Goal: Task Accomplishment & Management: Complete application form

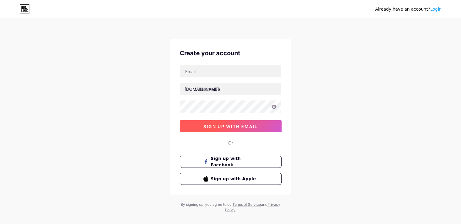
click at [205, 130] on button "sign up with email" at bounding box center [231, 126] width 102 height 12
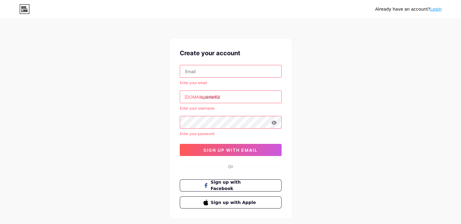
scroll to position [32, 0]
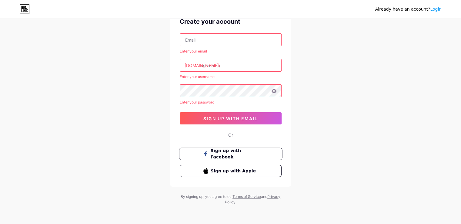
click at [242, 148] on button "Sign up with Facebook" at bounding box center [230, 154] width 103 height 12
click at [122, 103] on div "Already have an account? Login Create your account Enter your email [DOMAIN_NAM…" at bounding box center [230, 96] width 461 height 256
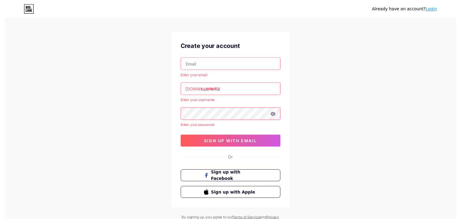
scroll to position [0, 0]
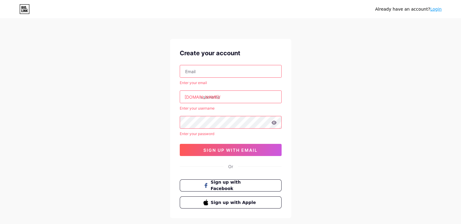
click at [225, 72] on input "text" at bounding box center [230, 71] width 101 height 12
type input "[EMAIL_ADDRESS][DOMAIN_NAME]"
click at [259, 95] on input "text" at bounding box center [230, 97] width 101 height 12
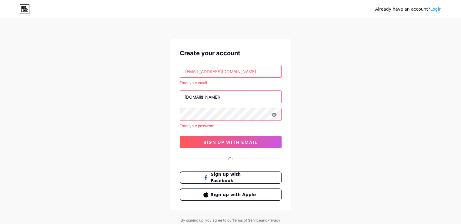
type input "b"
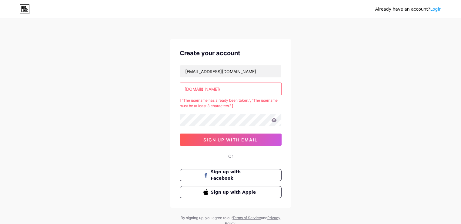
click at [223, 87] on input "b" at bounding box center [230, 89] width 101 height 12
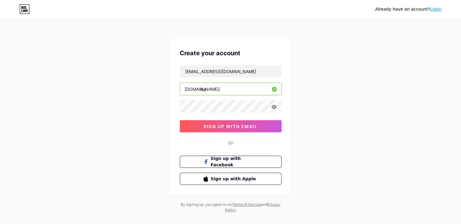
type input "b"
paste input "beauty"
click at [264, 90] on input "beautywaya" at bounding box center [230, 89] width 101 height 12
click at [218, 90] on input "beautywaya" at bounding box center [230, 89] width 101 height 12
type input "beauty_aya"
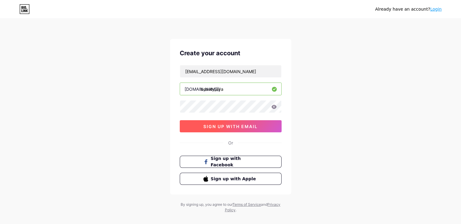
click at [232, 126] on span "sign up with email" at bounding box center [230, 126] width 54 height 5
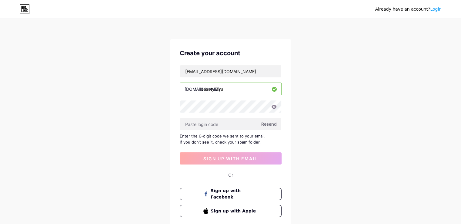
click at [272, 124] on span "Resend" at bounding box center [268, 124] width 15 height 6
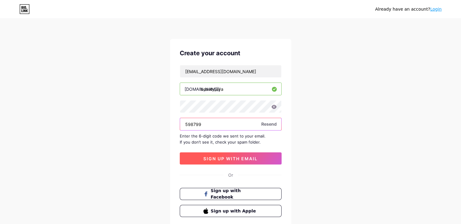
type input "598799"
click at [247, 158] on span "sign up with email" at bounding box center [230, 158] width 54 height 5
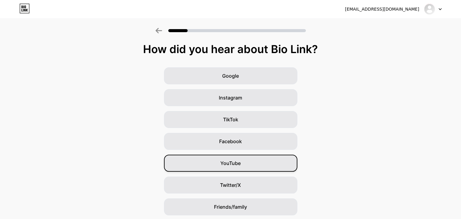
click at [250, 163] on div "YouTube" at bounding box center [230, 163] width 133 height 17
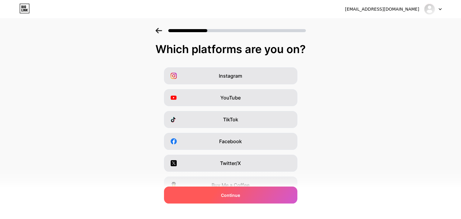
click at [239, 198] on span "Continue" at bounding box center [230, 195] width 19 height 6
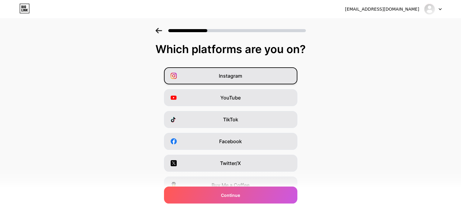
click at [278, 70] on div "Instagram" at bounding box center [230, 75] width 133 height 17
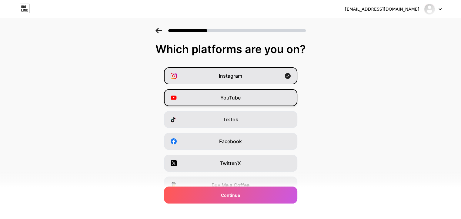
click at [252, 103] on div "YouTube" at bounding box center [230, 97] width 133 height 17
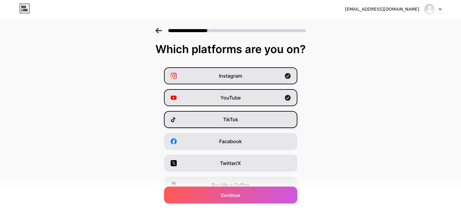
click at [253, 125] on div "TikTok" at bounding box center [230, 119] width 133 height 17
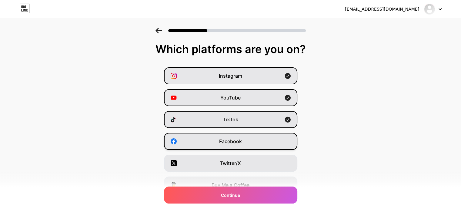
click at [253, 138] on div "Facebook" at bounding box center [230, 141] width 133 height 17
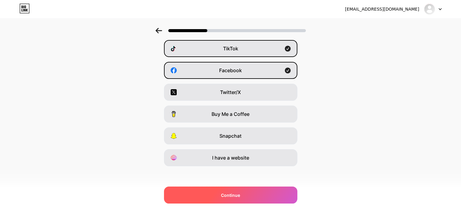
click at [250, 195] on div "Continue" at bounding box center [230, 194] width 133 height 17
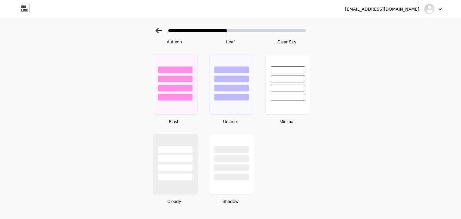
scroll to position [500, 5]
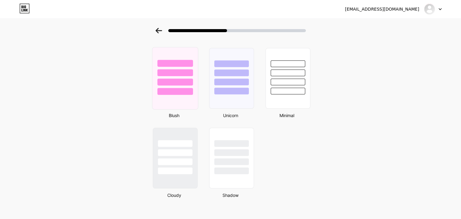
click at [172, 84] on div at bounding box center [174, 71] width 45 height 48
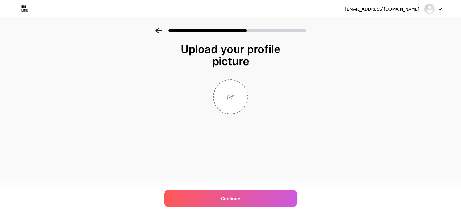
scroll to position [0, 0]
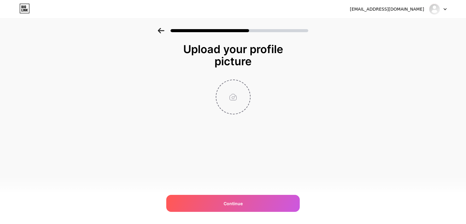
click at [226, 91] on input "file" at bounding box center [233, 97] width 34 height 34
type input "C:\fakepath\ChatGPT Image [DATE], 12_24_13 AM.png"
click at [320, 133] on div "Upload your profile picture Continue" at bounding box center [233, 86] width 466 height 117
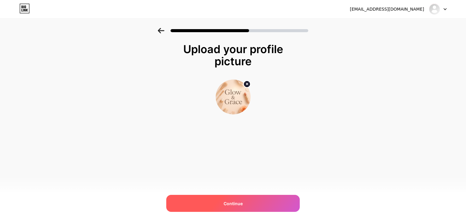
click at [261, 204] on div "Continue" at bounding box center [232, 203] width 133 height 17
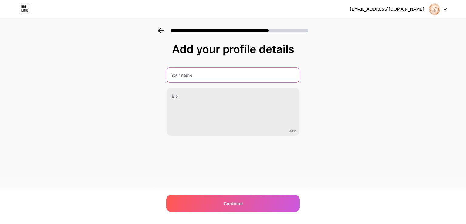
click at [230, 71] on input "text" at bounding box center [233, 75] width 134 height 15
paste input "Beauty Glow Hub"
type input "Beauty Glow Hub"
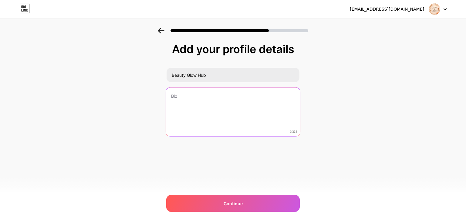
click at [218, 94] on textarea at bounding box center [233, 111] width 134 height 49
paste textarea "Your beauty shopping shortcut: trusted recommendations, glowing finds & must-ha…"
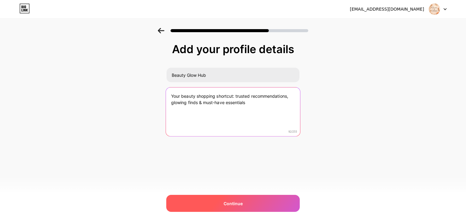
type textarea "Your beauty shopping shortcut: trusted recommendations, glowing finds & must-ha…"
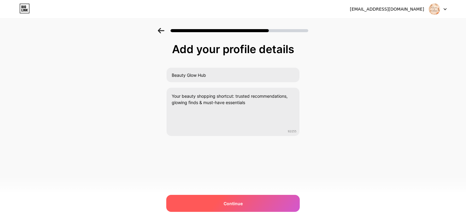
click at [242, 200] on div "Continue" at bounding box center [232, 203] width 133 height 17
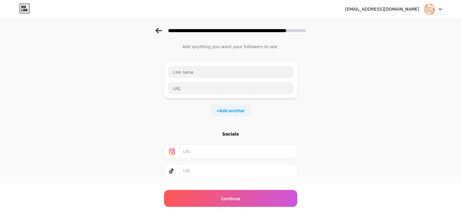
scroll to position [0, 5]
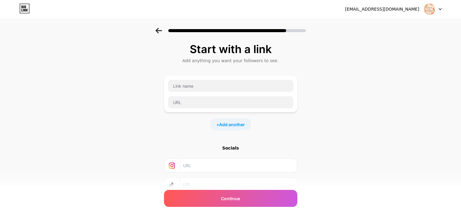
click at [336, 101] on div "Start with a link Add anything you want your followers to see. + Add another So…" at bounding box center [230, 134] width 461 height 213
click at [309, 115] on div "Start with a link Add anything you want your followers to see. + Add another So…" at bounding box center [230, 134] width 461 height 213
click at [232, 80] on input "text" at bounding box center [230, 86] width 125 height 12
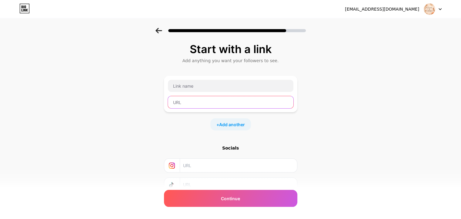
click at [261, 103] on input "text" at bounding box center [230, 102] width 125 height 12
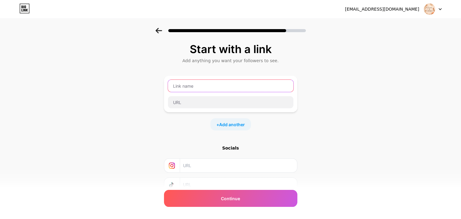
click at [248, 80] on input "text" at bounding box center [230, 86] width 125 height 12
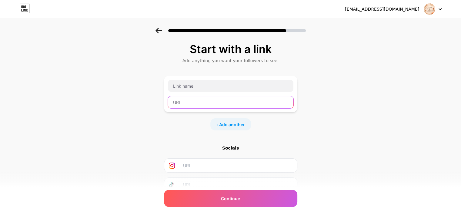
click at [200, 101] on input "text" at bounding box center [230, 102] width 125 height 12
paste input "[URL][DOMAIN_NAME]"
type input "[URL][DOMAIN_NAME]"
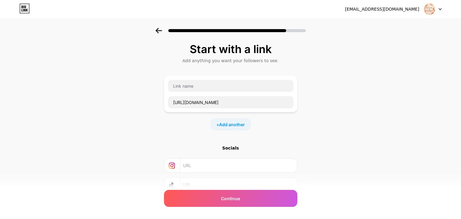
scroll to position [0, 0]
click at [193, 83] on input "text" at bounding box center [230, 86] width 125 height 12
paste input "AXIS-Y Dark Spot Correcting Glow Serum"
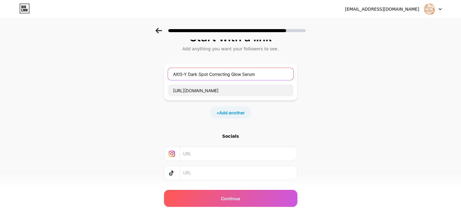
scroll to position [12, 5]
type input "AXIS-Y Dark Spot Correcting Glow Serum"
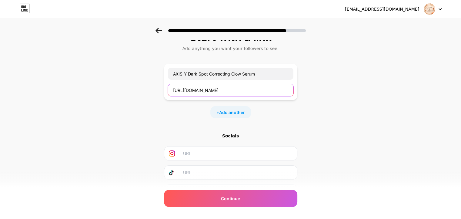
click at [239, 86] on input "[URL][DOMAIN_NAME]" at bounding box center [230, 90] width 125 height 12
paste input "[URL][DOMAIN_NAME]"
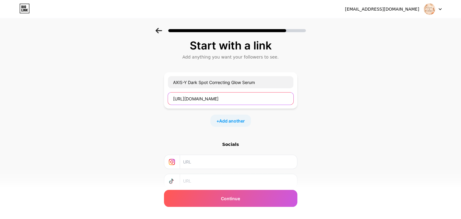
scroll to position [0, 5]
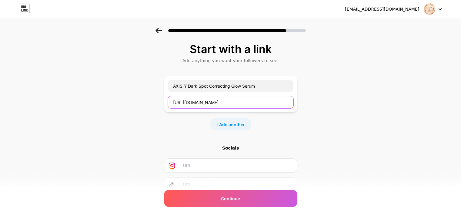
type input "[URL][DOMAIN_NAME]"
click at [281, 129] on div "Start with a link Add anything you want your followers to see. AXIS-Y Dark Spot…" at bounding box center [230, 127] width 133 height 168
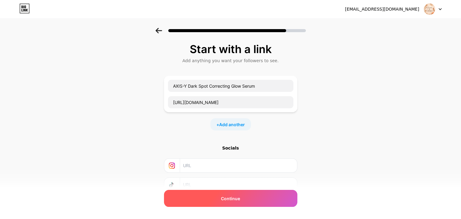
click at [250, 201] on div "Continue" at bounding box center [230, 198] width 133 height 17
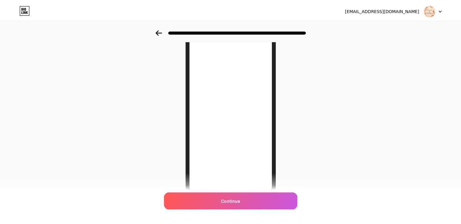
scroll to position [0, 0]
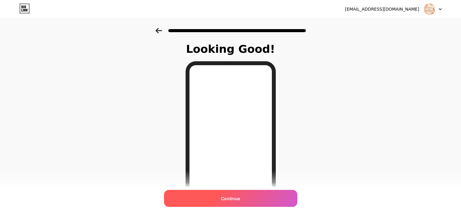
click at [219, 196] on div "Continue" at bounding box center [230, 198] width 133 height 17
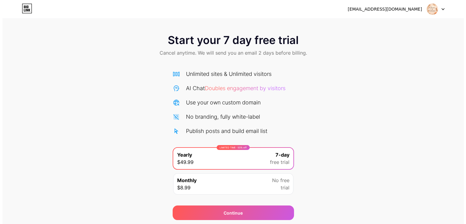
scroll to position [14, 0]
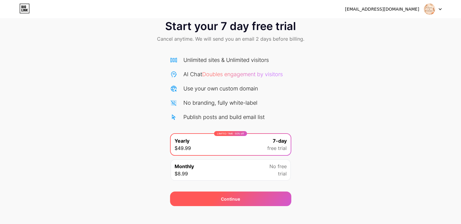
click at [256, 191] on div "Continue" at bounding box center [230, 198] width 121 height 15
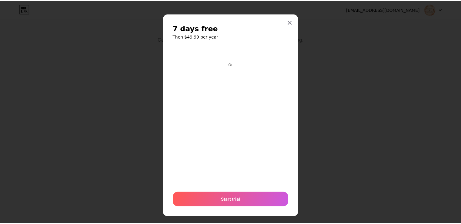
scroll to position [4, 0]
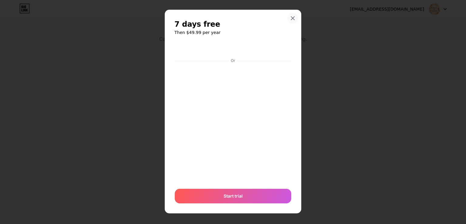
click at [290, 16] on icon at bounding box center [292, 18] width 5 height 5
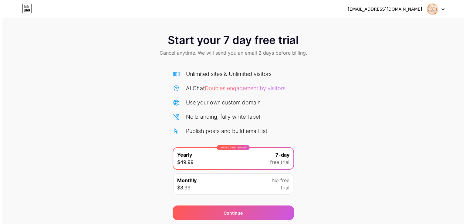
scroll to position [14, 0]
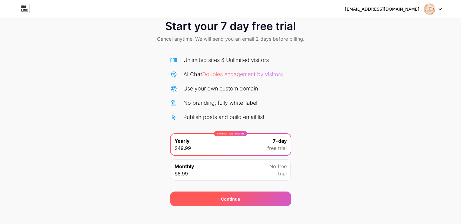
click at [257, 192] on div "Continue" at bounding box center [230, 198] width 121 height 15
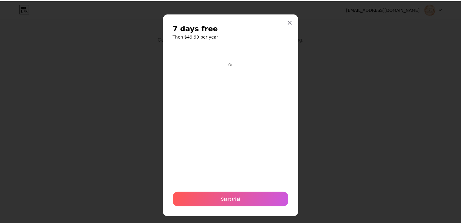
scroll to position [4, 0]
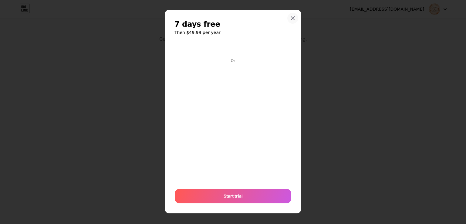
click at [291, 16] on icon at bounding box center [292, 18] width 5 height 5
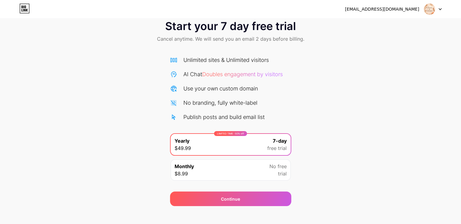
click at [238, 165] on div "Monthly $8.99 No free trial" at bounding box center [231, 169] width 120 height 21
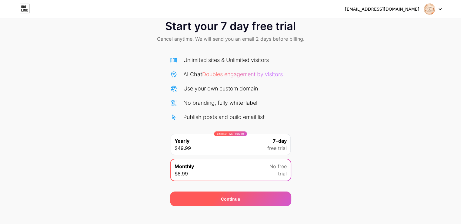
click at [235, 196] on div "Continue" at bounding box center [230, 199] width 19 height 6
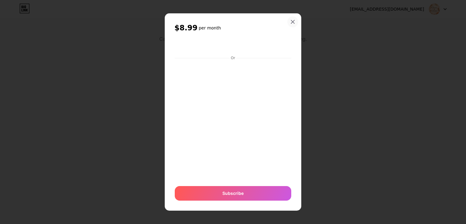
click at [289, 24] on div at bounding box center [292, 21] width 11 height 11
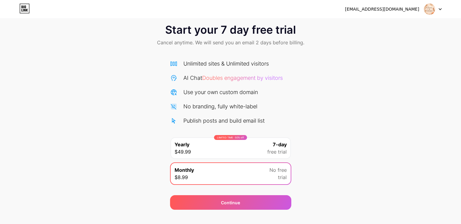
scroll to position [10, 0]
